Goal: Task Accomplishment & Management: Complete application form

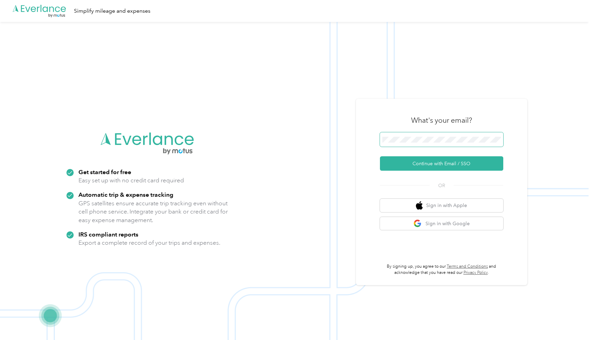
click at [474, 143] on span at bounding box center [441, 139] width 123 height 14
click at [443, 146] on span at bounding box center [441, 139] width 123 height 14
click at [430, 143] on span at bounding box center [441, 139] width 123 height 14
click at [426, 168] on button "Continue with Email / SSO" at bounding box center [441, 163] width 123 height 14
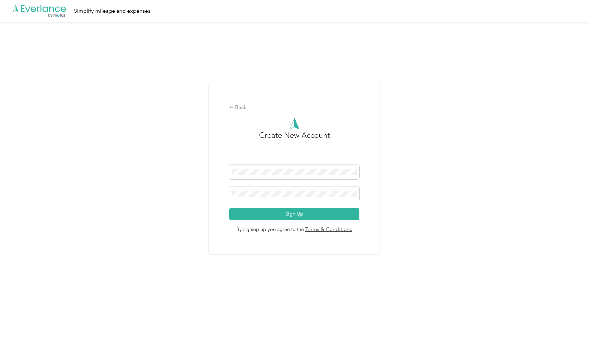
click at [213, 234] on div "Back Create New Account Sign Up By signing up you agree to the Terms & Conditio…" at bounding box center [293, 168] width 171 height 170
click at [279, 213] on button "Sign Up" at bounding box center [294, 214] width 130 height 12
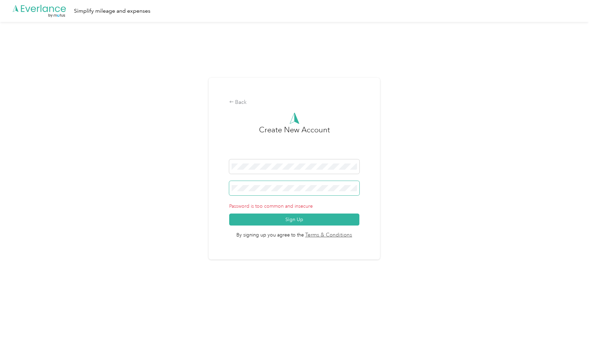
click at [189, 185] on div "Back Create New Account Password is too common and insecure Sign Up By signing …" at bounding box center [294, 171] width 588 height 299
click at [98, 245] on div "Back Create New Account Password is too common and insecure Sign Up By signing …" at bounding box center [294, 171] width 588 height 299
click at [303, 216] on button "Sign Up" at bounding box center [294, 219] width 130 height 12
